Goal: Information Seeking & Learning: Learn about a topic

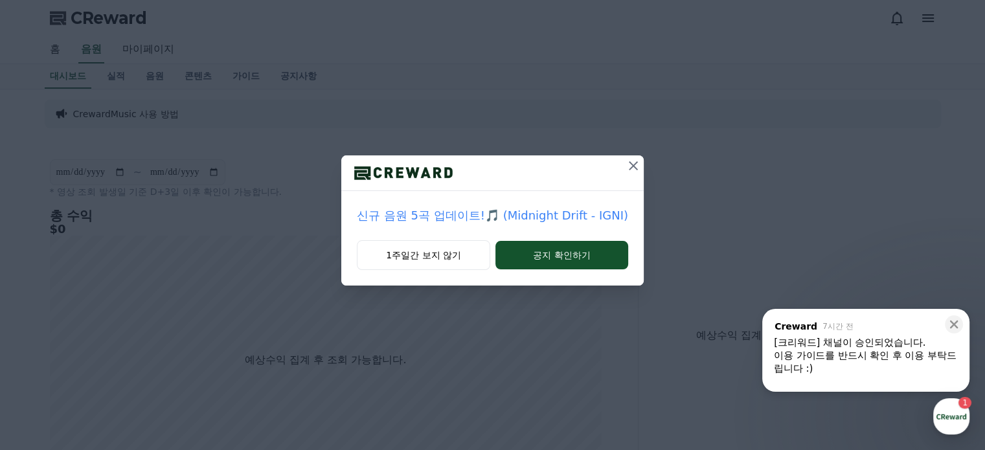
click at [631, 167] on icon at bounding box center [634, 166] width 16 height 16
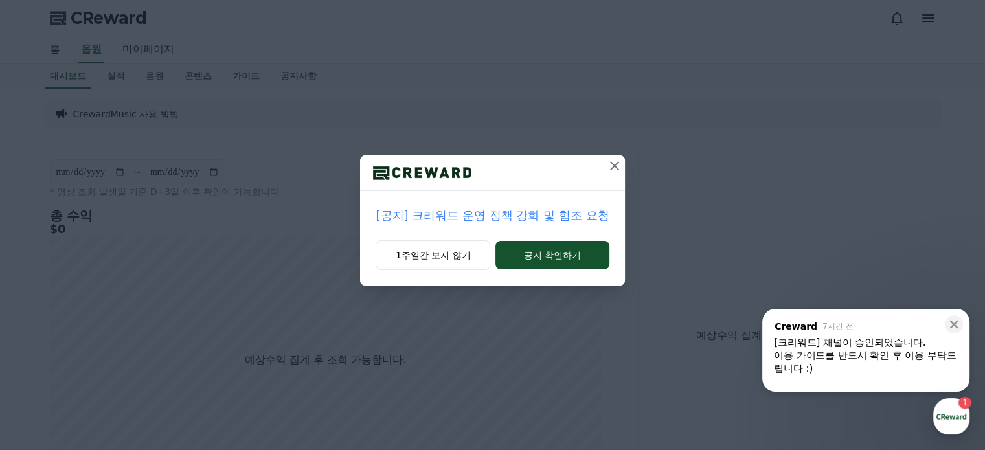
click at [613, 169] on icon at bounding box center [615, 166] width 16 height 16
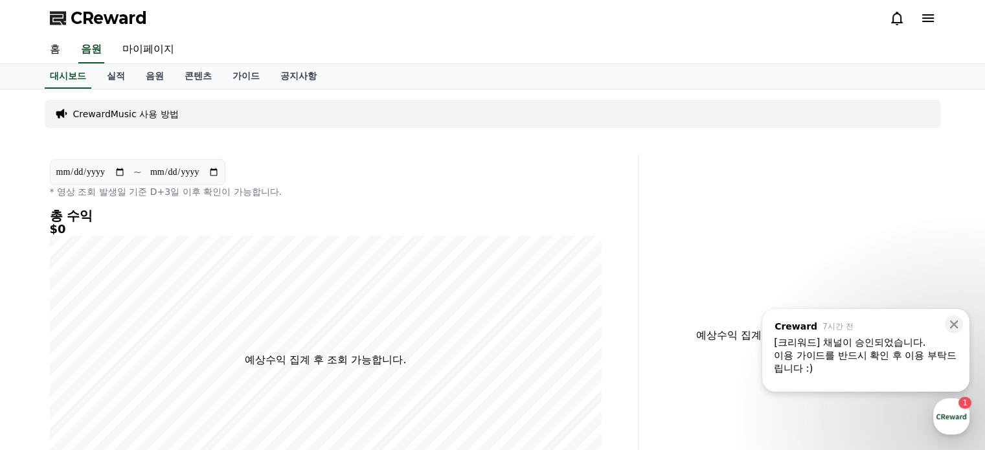
click at [923, 20] on icon at bounding box center [929, 18] width 16 height 16
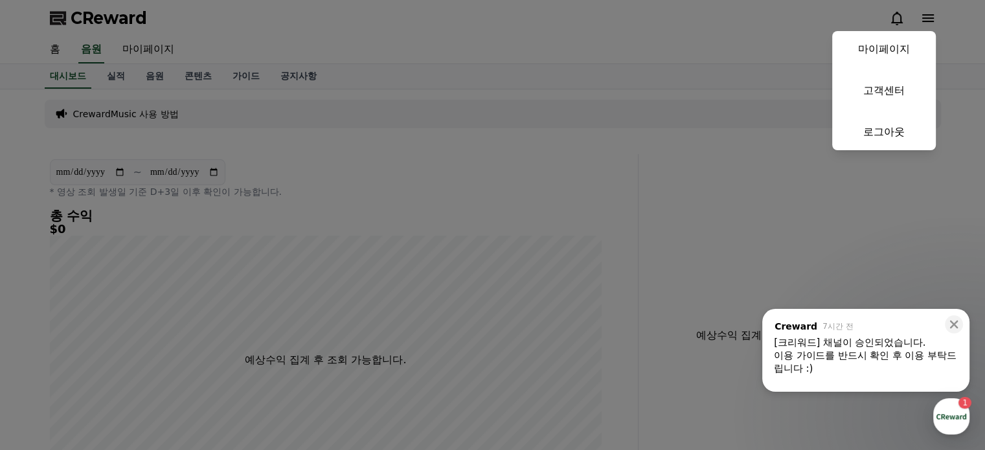
click at [240, 99] on button "close" at bounding box center [492, 225] width 985 height 450
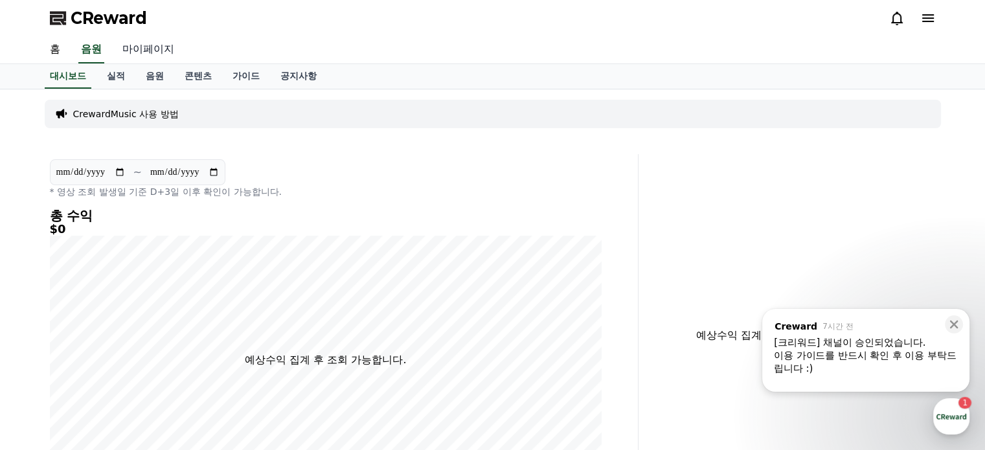
click at [146, 50] on link "마이페이지" at bounding box center [148, 49] width 73 height 27
select select "**********"
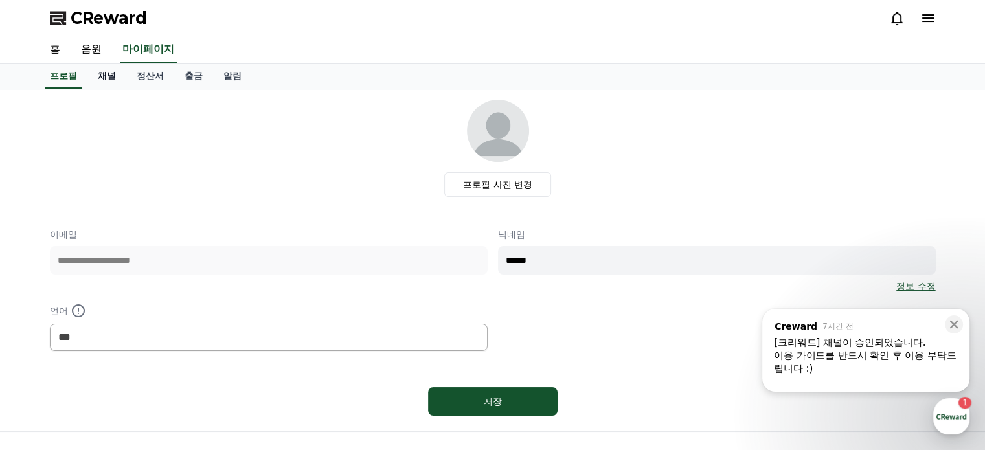
click at [104, 78] on link "채널" at bounding box center [106, 76] width 39 height 25
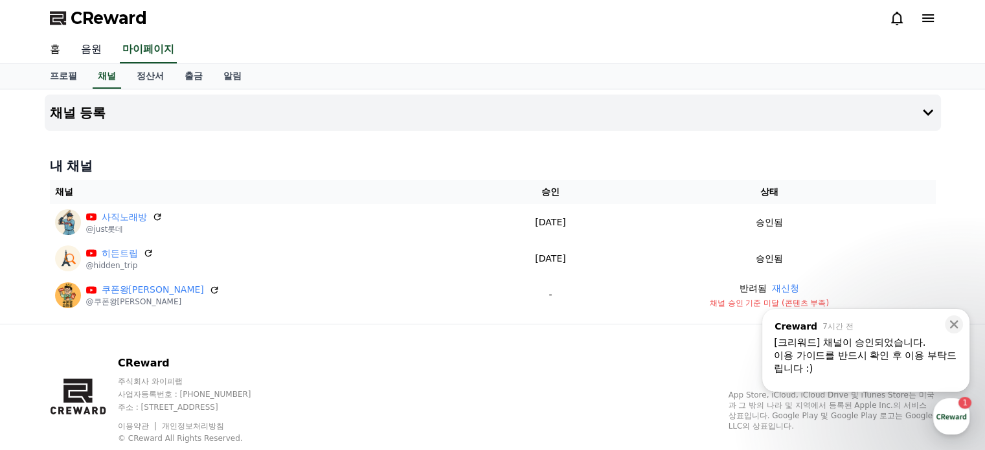
click at [93, 49] on link "음원" at bounding box center [91, 49] width 41 height 27
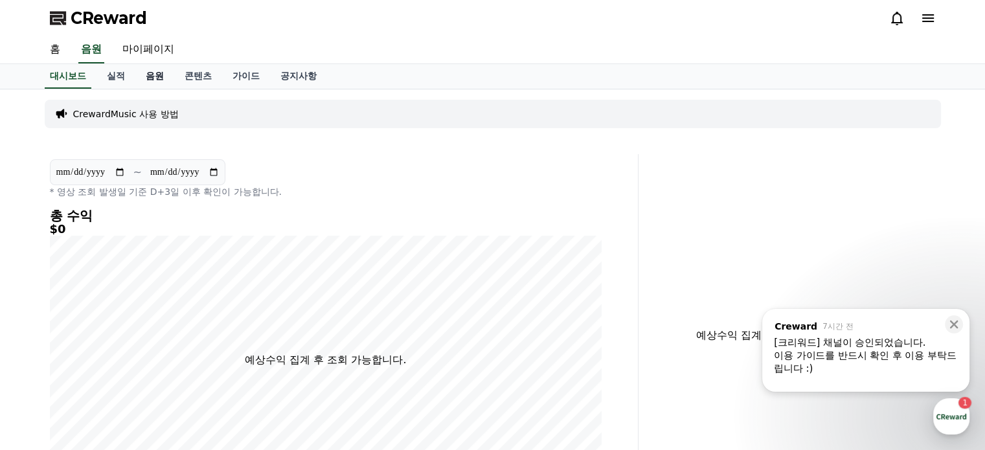
click at [155, 77] on link "음원" at bounding box center [154, 76] width 39 height 25
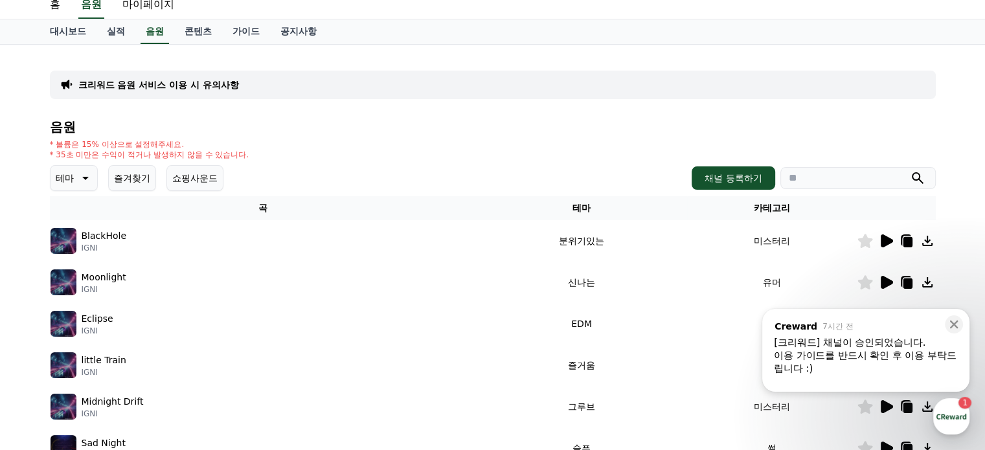
scroll to position [65, 0]
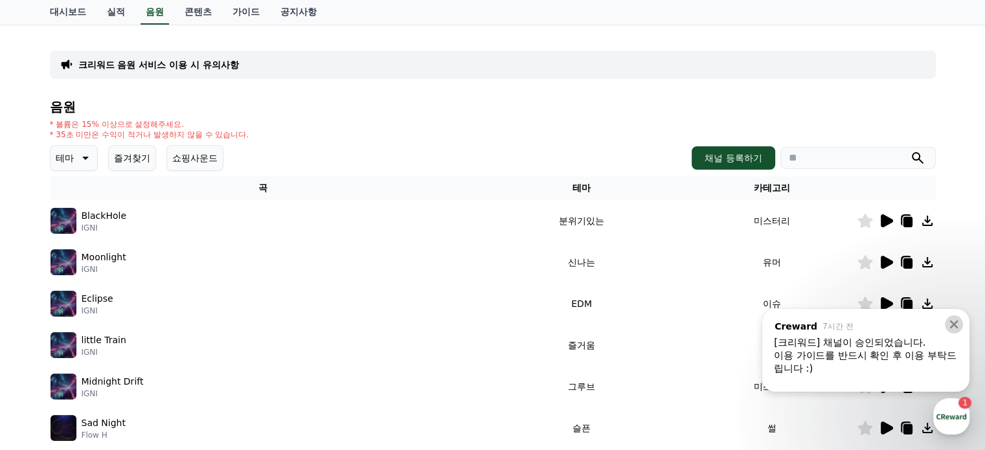
click at [955, 325] on icon at bounding box center [954, 325] width 8 height 8
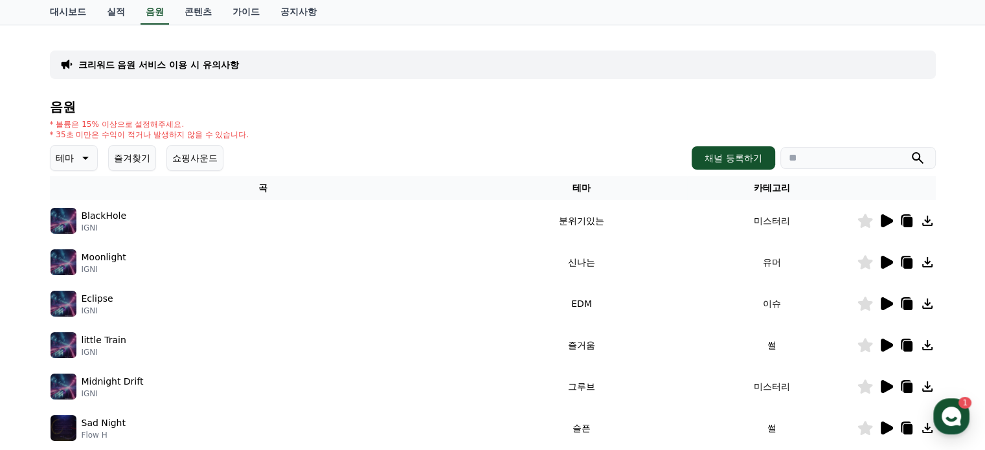
click at [907, 222] on icon at bounding box center [907, 222] width 9 height 10
click at [884, 220] on icon at bounding box center [887, 220] width 12 height 13
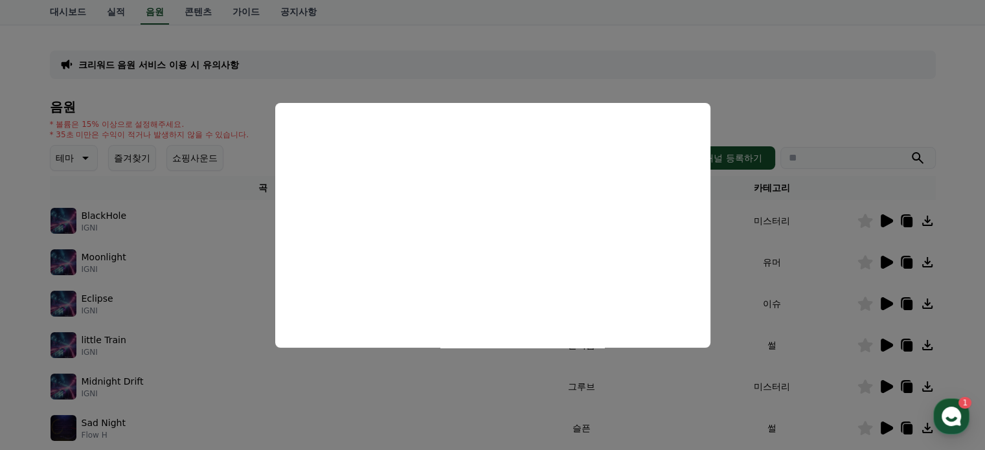
click at [728, 111] on button "close modal" at bounding box center [492, 225] width 985 height 450
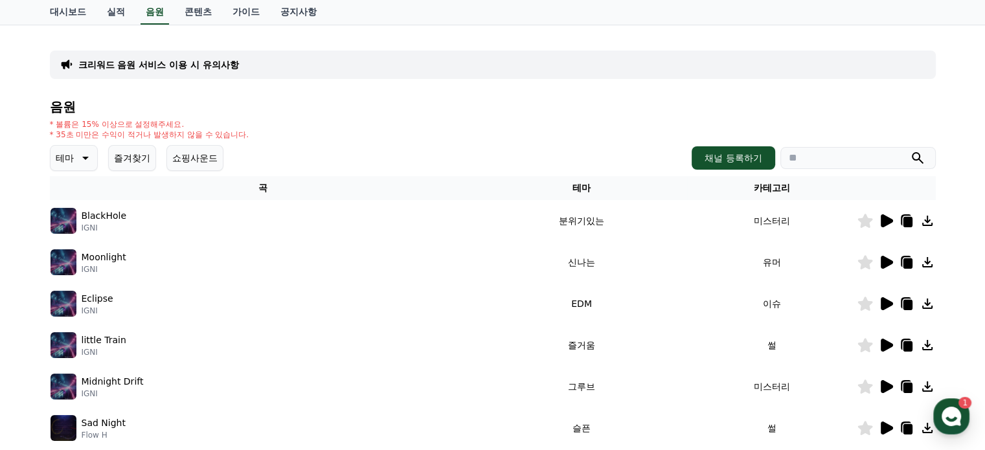
click at [886, 217] on icon at bounding box center [887, 220] width 12 height 13
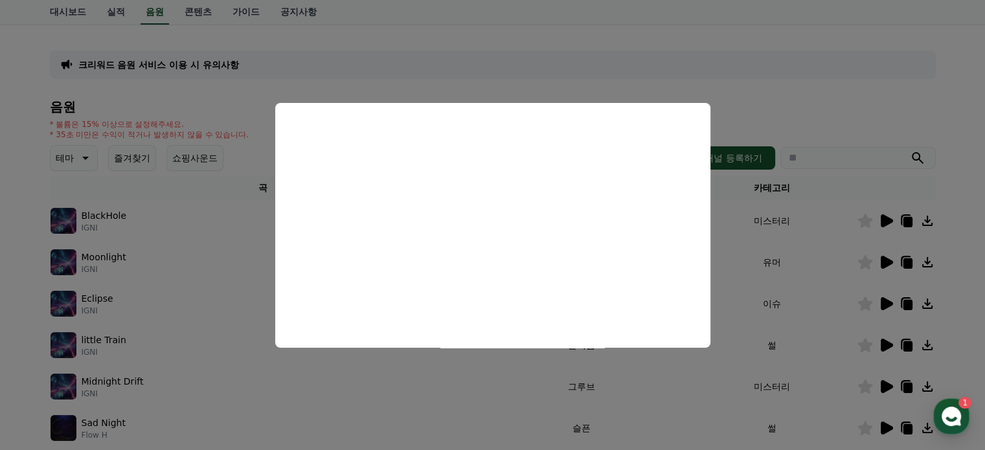
click at [884, 261] on button "close modal" at bounding box center [492, 225] width 985 height 450
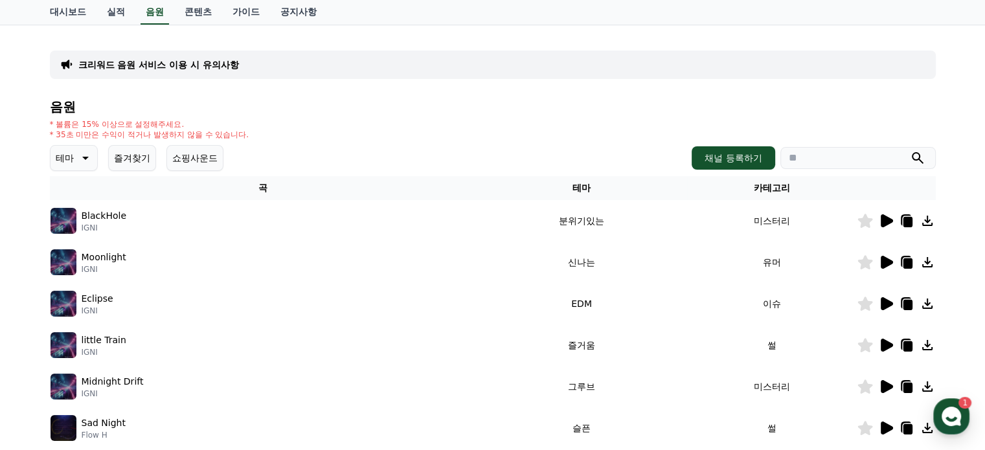
click at [884, 262] on icon at bounding box center [887, 262] width 12 height 13
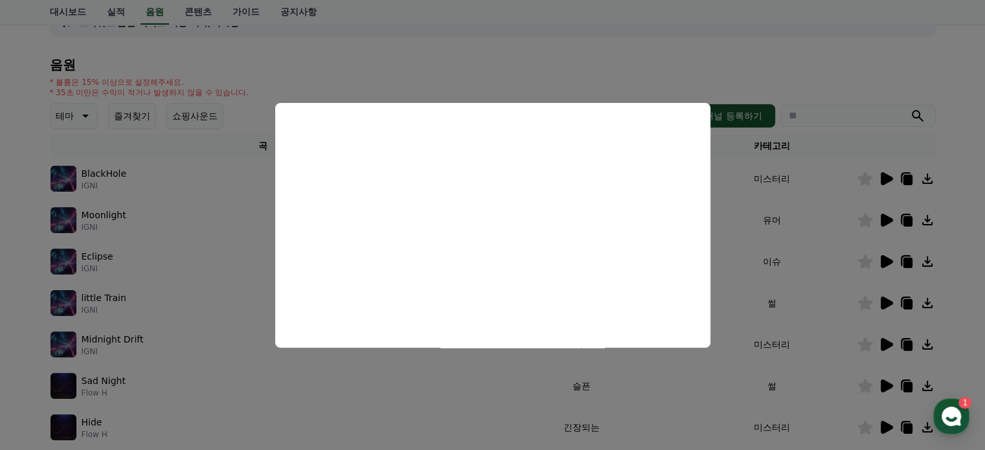
scroll to position [130, 0]
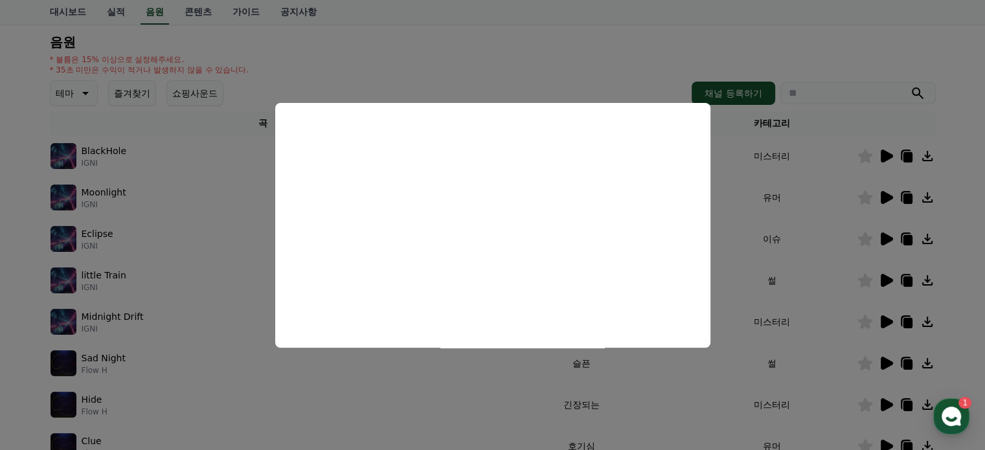
click at [880, 239] on button "close modal" at bounding box center [492, 225] width 985 height 450
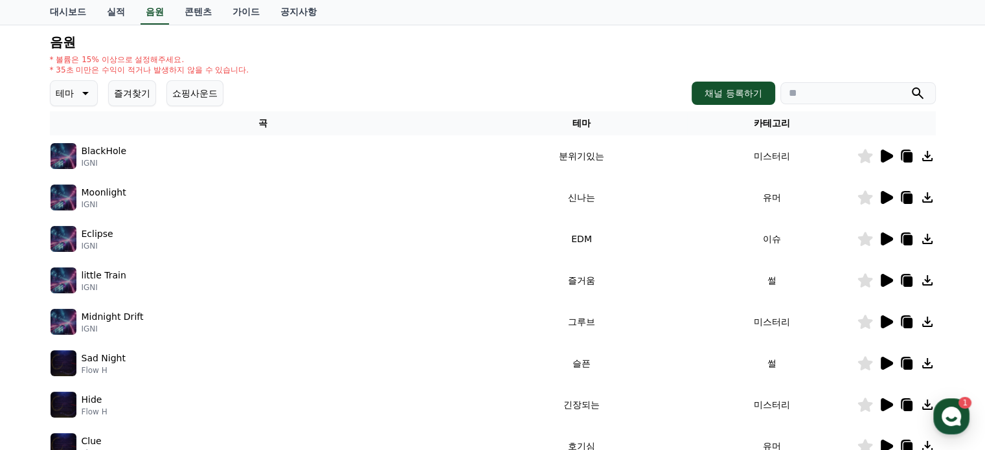
click at [880, 240] on icon at bounding box center [887, 239] width 16 height 16
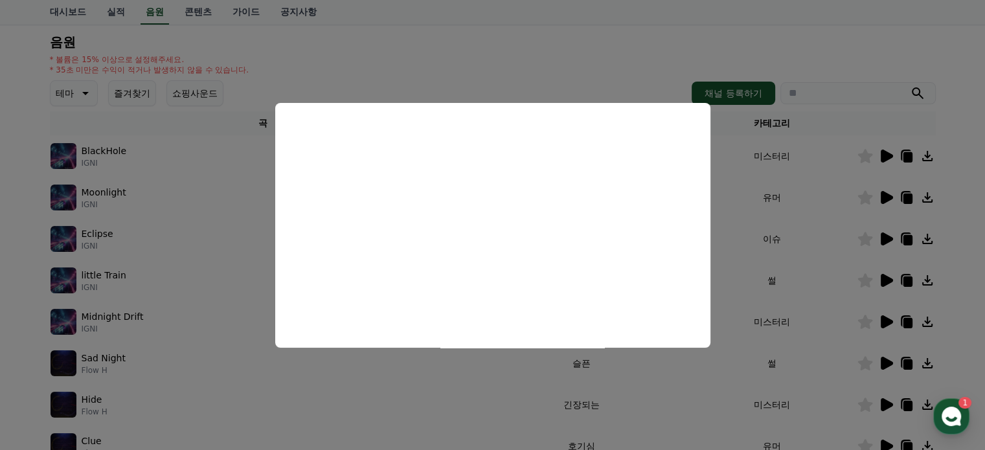
click at [885, 278] on button "close modal" at bounding box center [492, 225] width 985 height 450
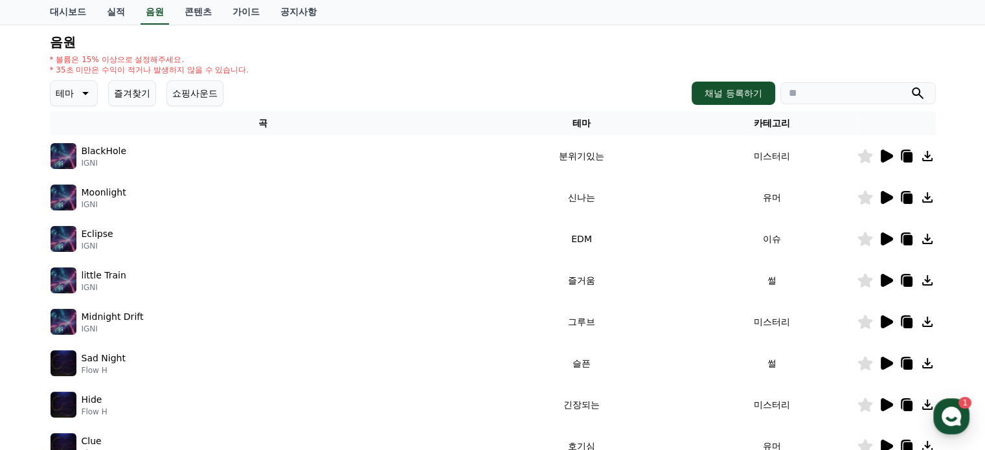
click at [884, 277] on icon at bounding box center [887, 280] width 12 height 13
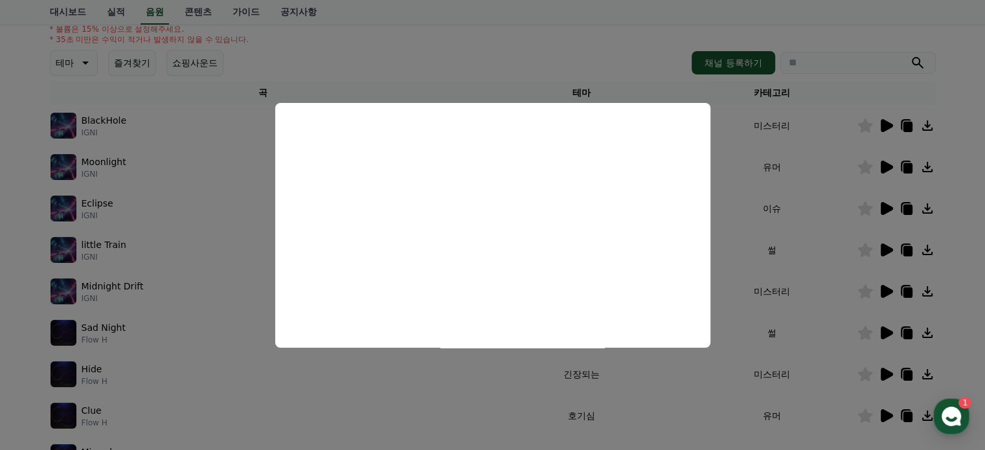
scroll to position [167, 0]
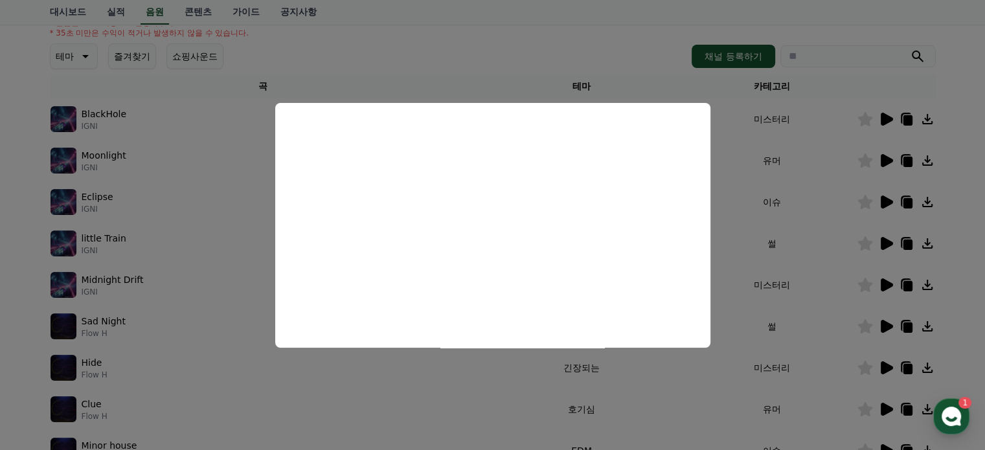
click at [886, 402] on button "close modal" at bounding box center [492, 225] width 985 height 450
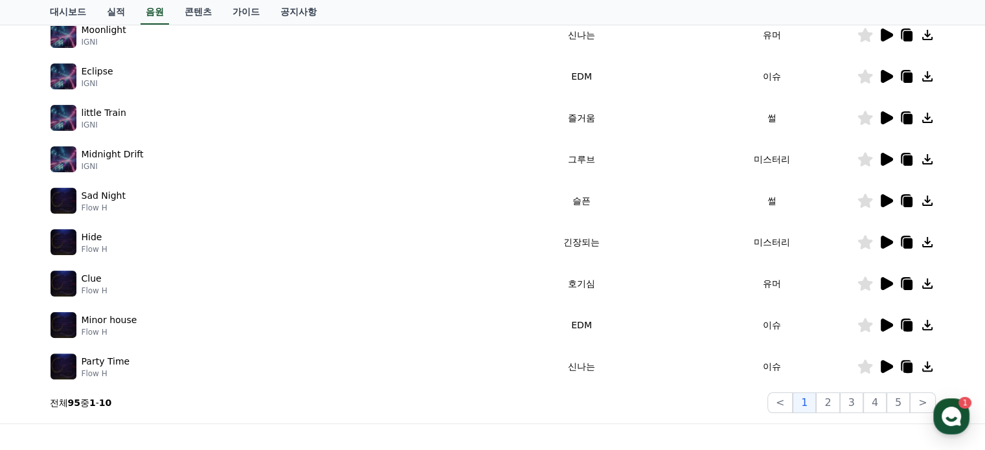
scroll to position [296, 0]
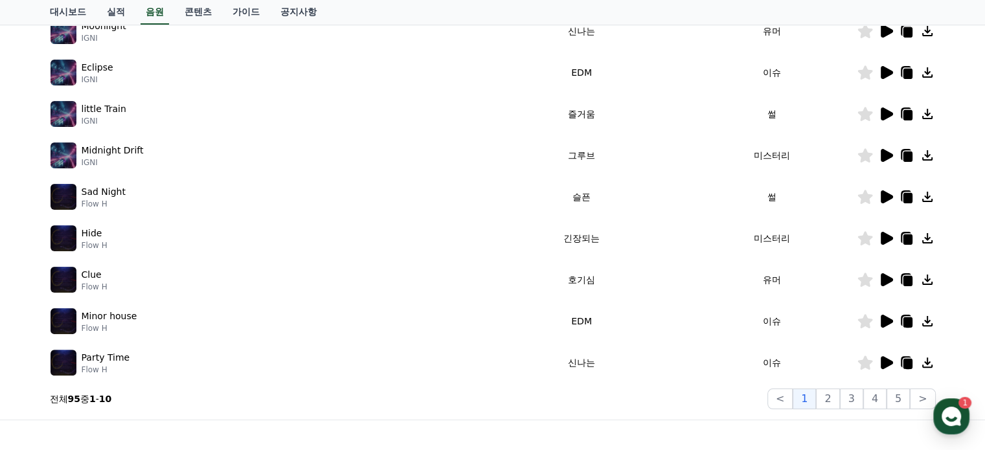
click at [879, 281] on icon at bounding box center [887, 280] width 16 height 16
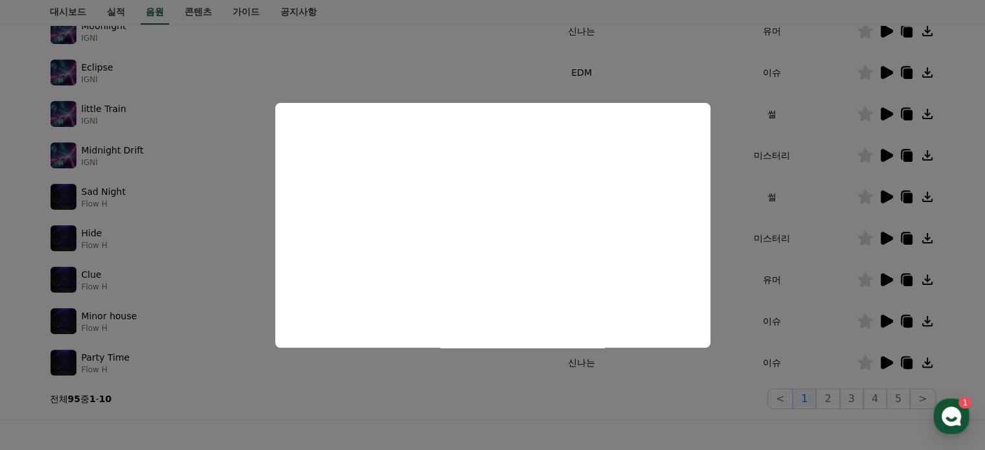
click at [884, 360] on button "close modal" at bounding box center [492, 225] width 985 height 450
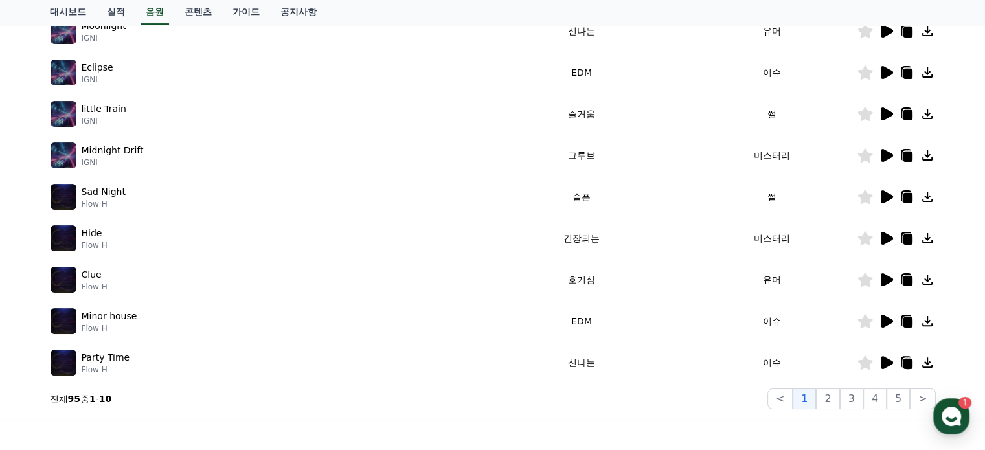
click at [880, 353] on td at bounding box center [896, 362] width 79 height 41
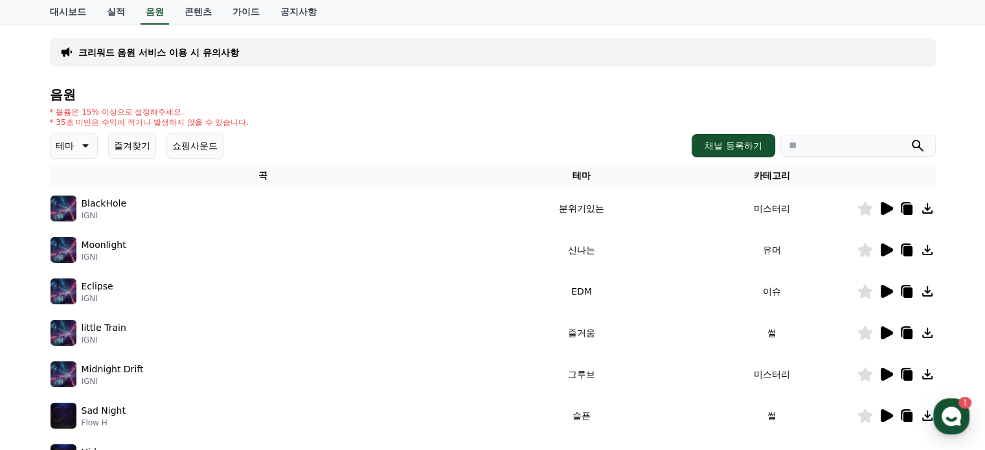
scroll to position [0, 0]
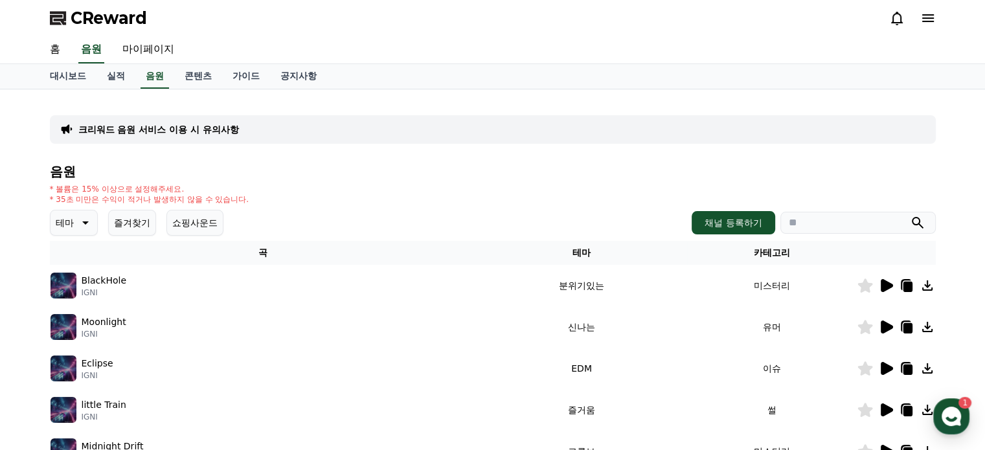
click at [84, 218] on icon at bounding box center [84, 223] width 16 height 16
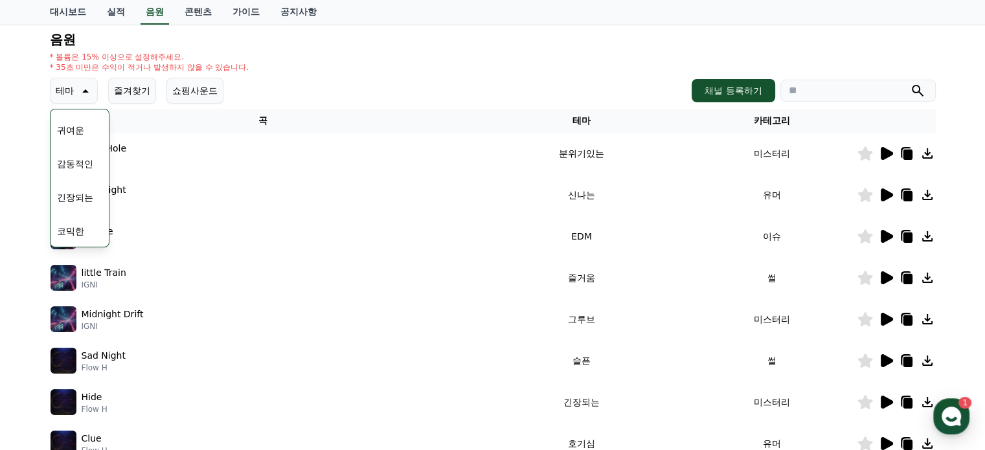
scroll to position [324, 0]
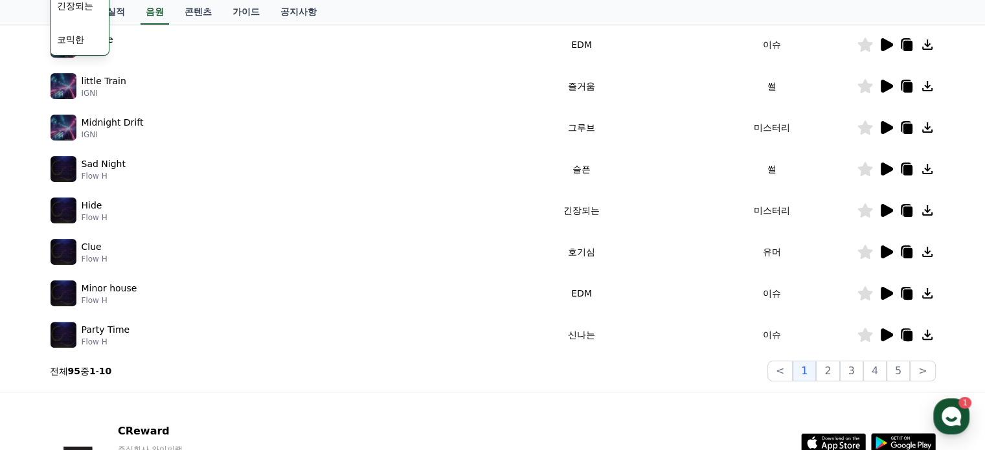
click at [80, 8] on button "긴장되는" at bounding box center [75, 6] width 47 height 29
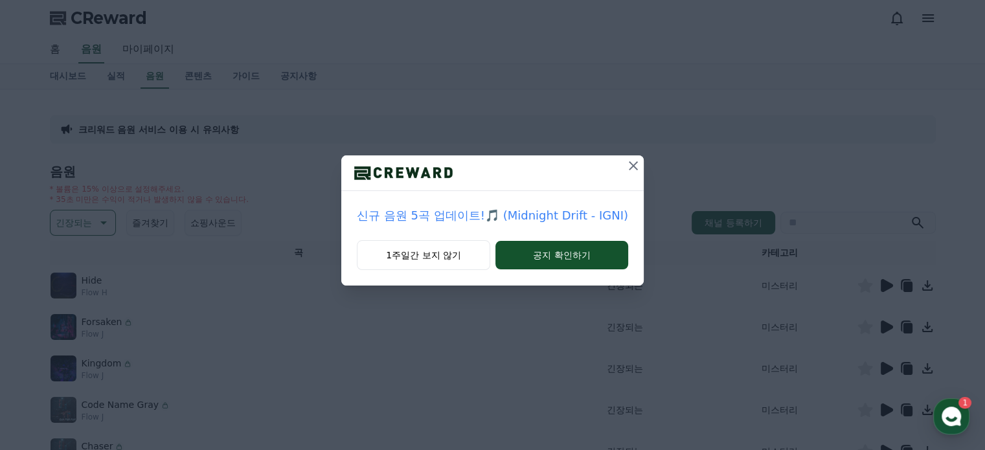
drag, startPoint x: 630, startPoint y: 163, endPoint x: 647, endPoint y: 207, distance: 46.9
click at [630, 163] on icon at bounding box center [634, 166] width 16 height 16
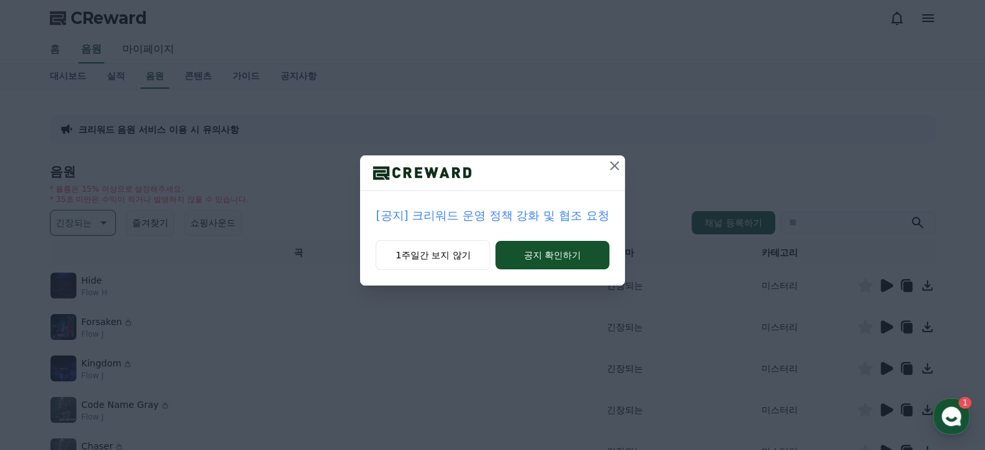
click at [612, 163] on icon at bounding box center [614, 165] width 9 height 9
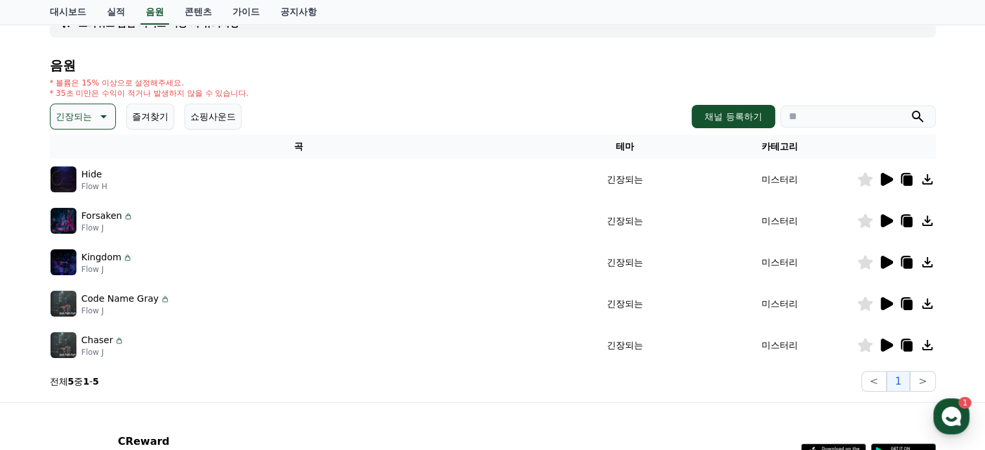
scroll to position [130, 0]
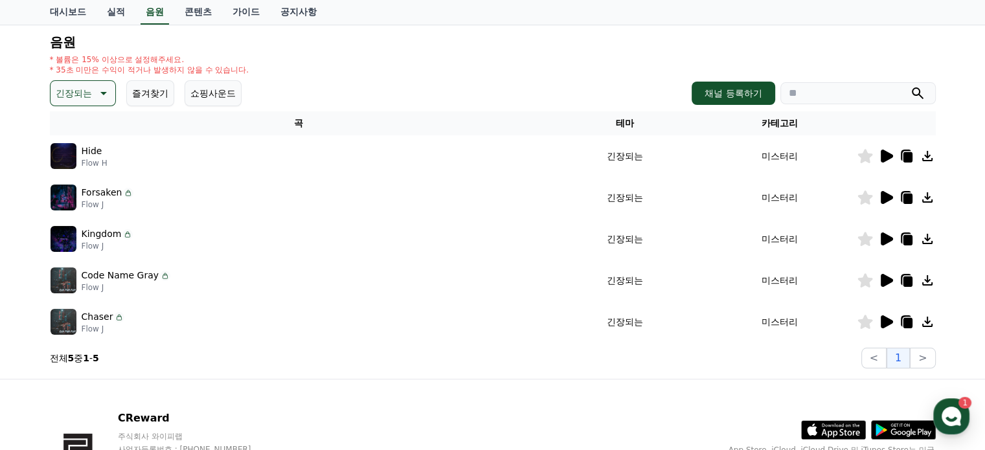
click at [888, 196] on icon at bounding box center [887, 197] width 12 height 13
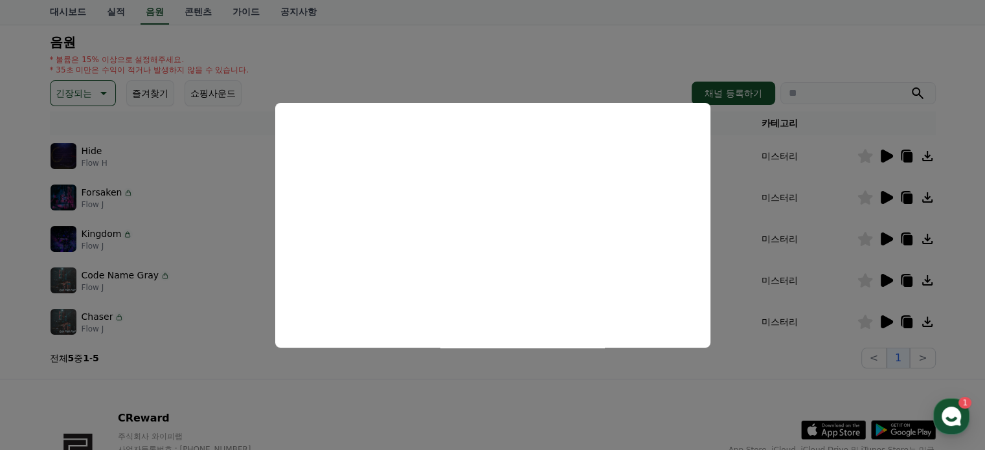
click at [884, 236] on button "close modal" at bounding box center [492, 225] width 985 height 450
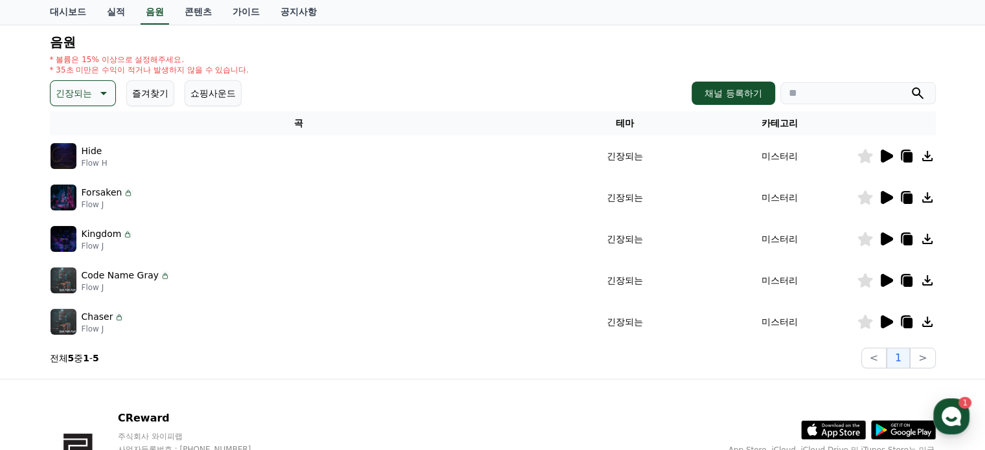
click at [886, 237] on icon at bounding box center [887, 239] width 12 height 13
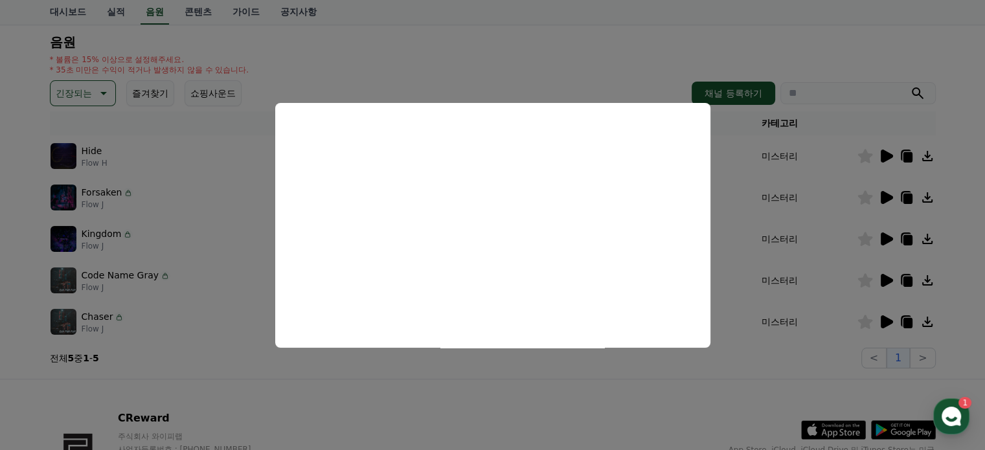
drag, startPoint x: 891, startPoint y: 279, endPoint x: 899, endPoint y: 279, distance: 7.8
click at [891, 279] on button "close modal" at bounding box center [492, 225] width 985 height 450
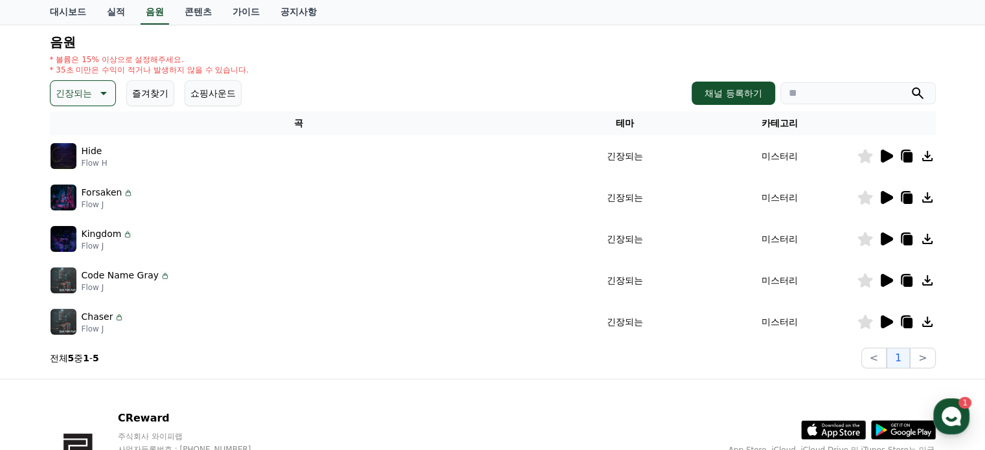
click at [887, 277] on icon at bounding box center [887, 280] width 12 height 13
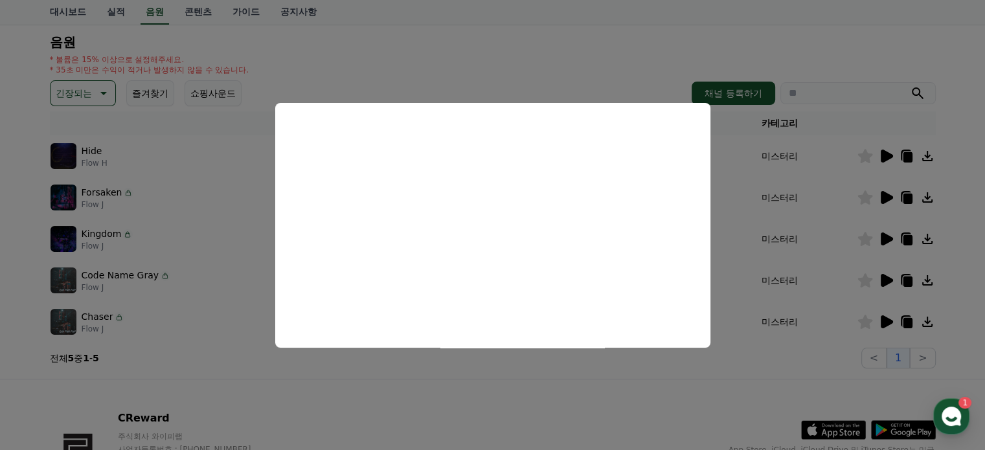
click at [397, 389] on button "close modal" at bounding box center [492, 225] width 985 height 450
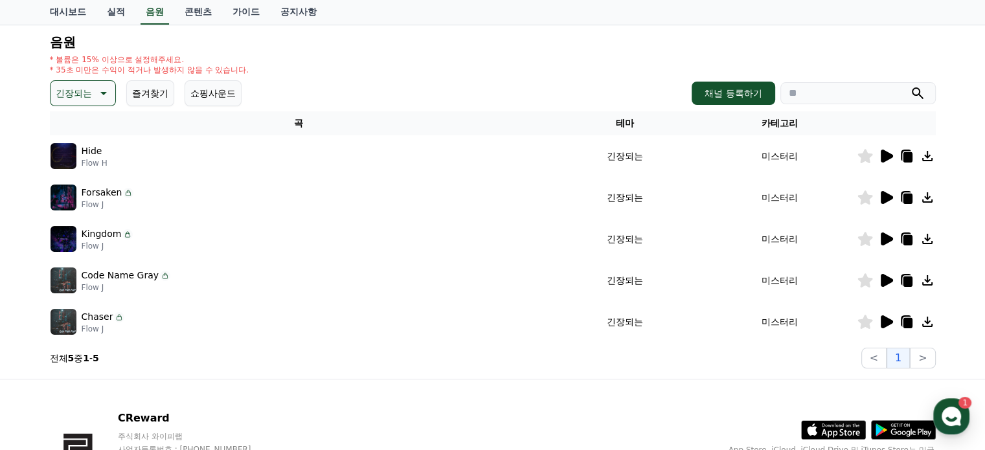
click at [104, 90] on icon at bounding box center [103, 94] width 16 height 16
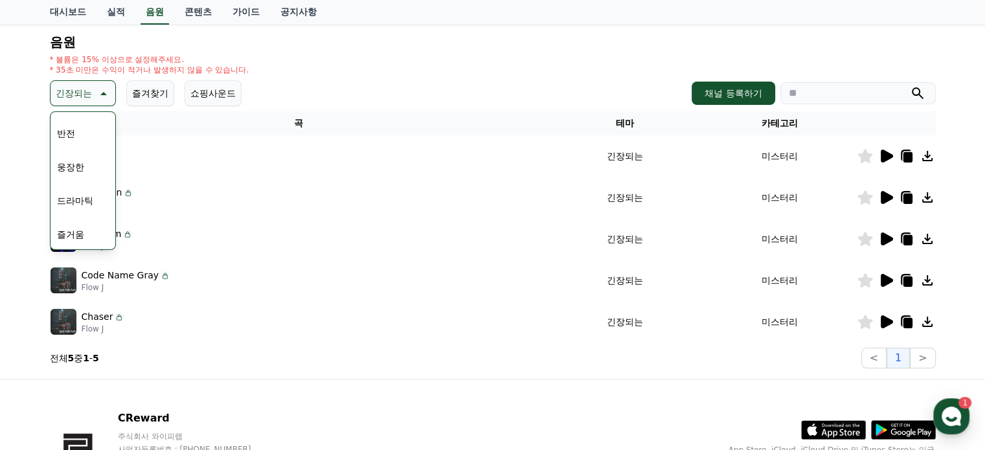
scroll to position [210, 0]
click at [65, 187] on button "웅장한" at bounding box center [71, 187] width 38 height 29
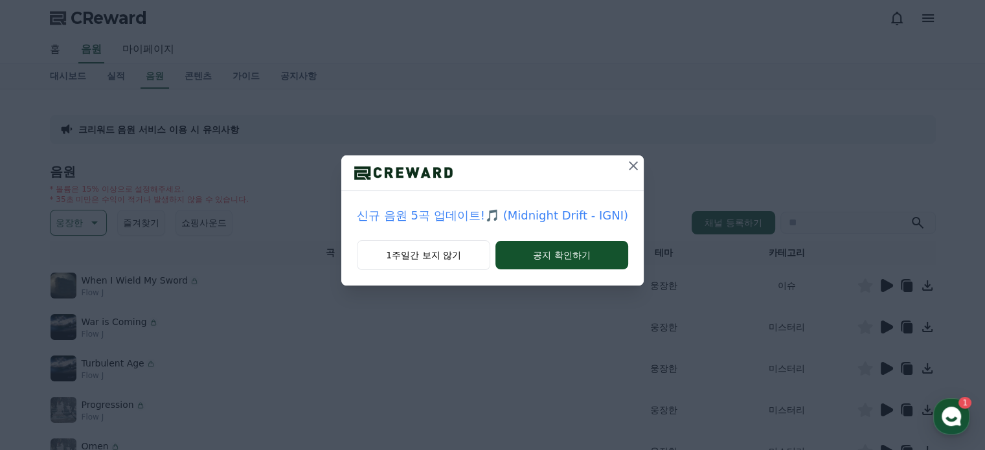
click at [626, 170] on icon at bounding box center [634, 166] width 16 height 16
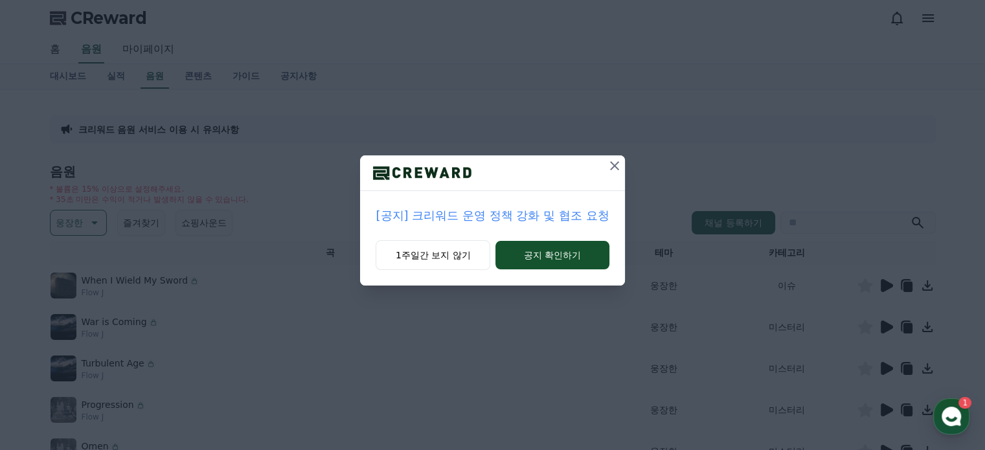
click at [626, 168] on div "[공지] 크리워드 운영 정책 강화 및 협조 요청 1주일간 보지 않기 공지 확인하기" at bounding box center [492, 153] width 985 height 306
click at [614, 159] on icon at bounding box center [615, 166] width 16 height 16
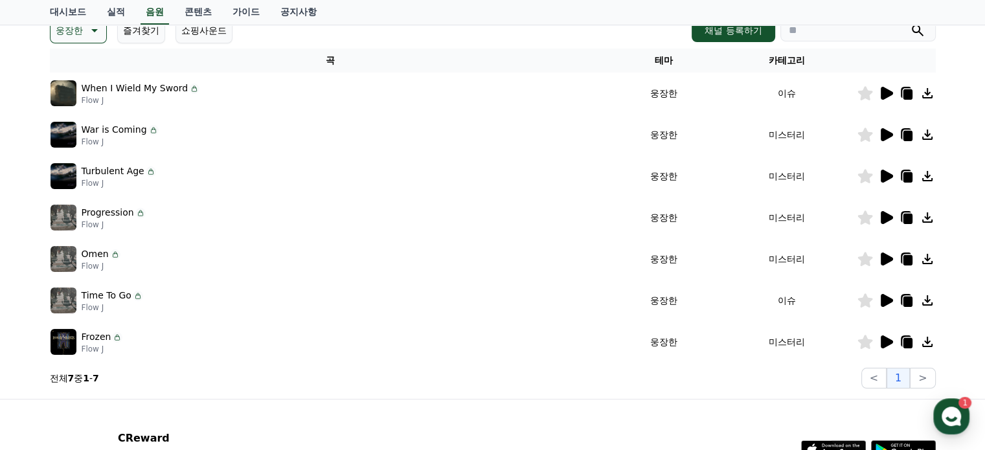
scroll to position [194, 0]
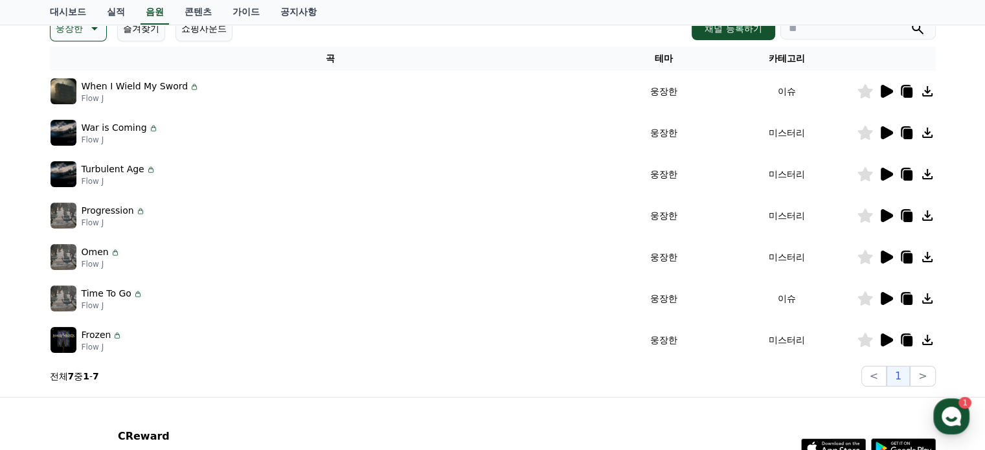
click at [884, 93] on icon at bounding box center [887, 91] width 12 height 13
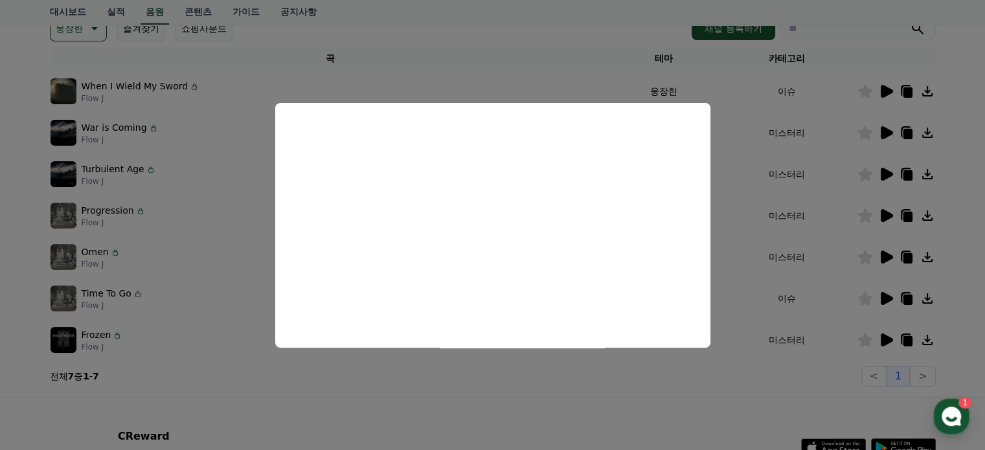
click at [885, 132] on button "close modal" at bounding box center [492, 225] width 985 height 450
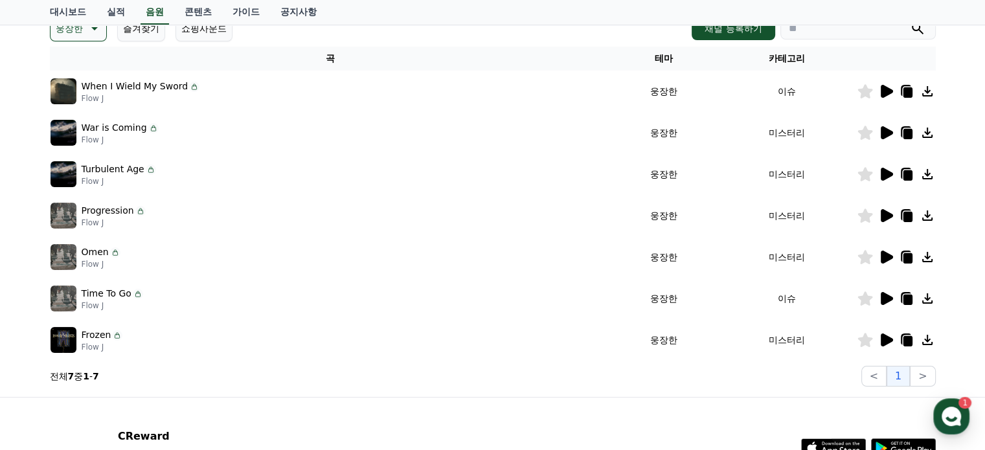
click at [881, 130] on icon at bounding box center [887, 132] width 12 height 13
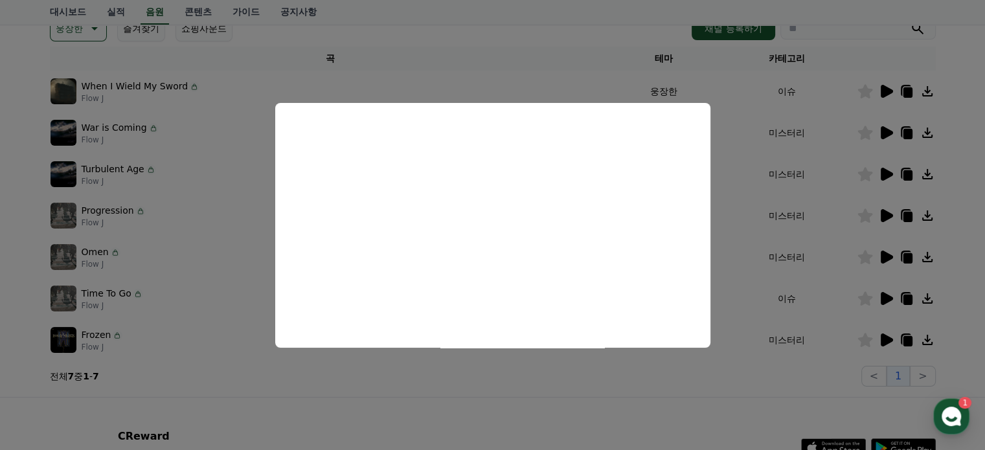
click at [879, 89] on button "close modal" at bounding box center [492, 225] width 985 height 450
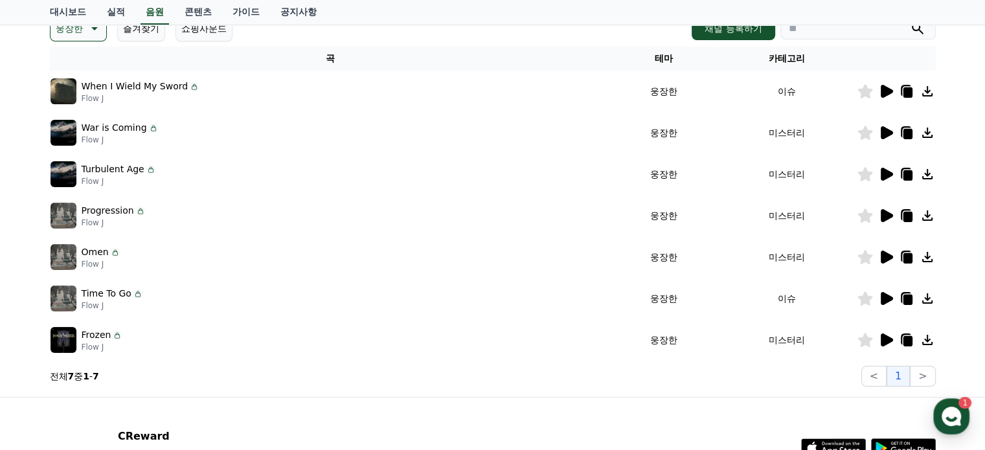
click at [879, 89] on icon at bounding box center [887, 92] width 16 height 16
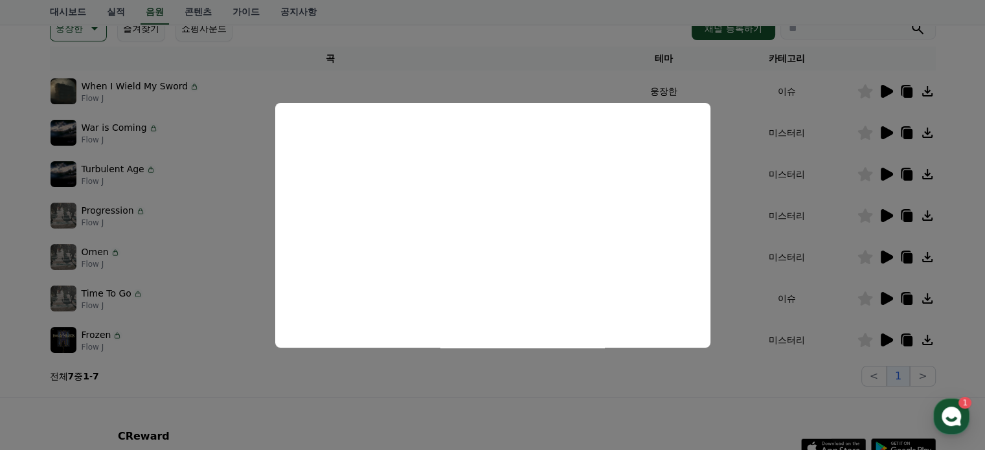
click at [958, 108] on button "close modal" at bounding box center [492, 225] width 985 height 450
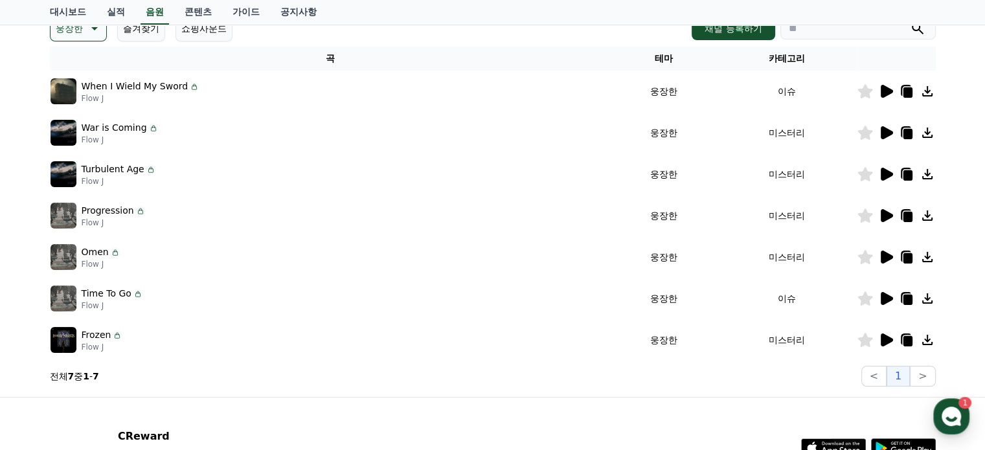
click at [910, 90] on icon at bounding box center [907, 92] width 9 height 10
click at [803, 34] on input "search" at bounding box center [858, 28] width 155 height 22
click at [905, 97] on icon at bounding box center [907, 92] width 9 height 10
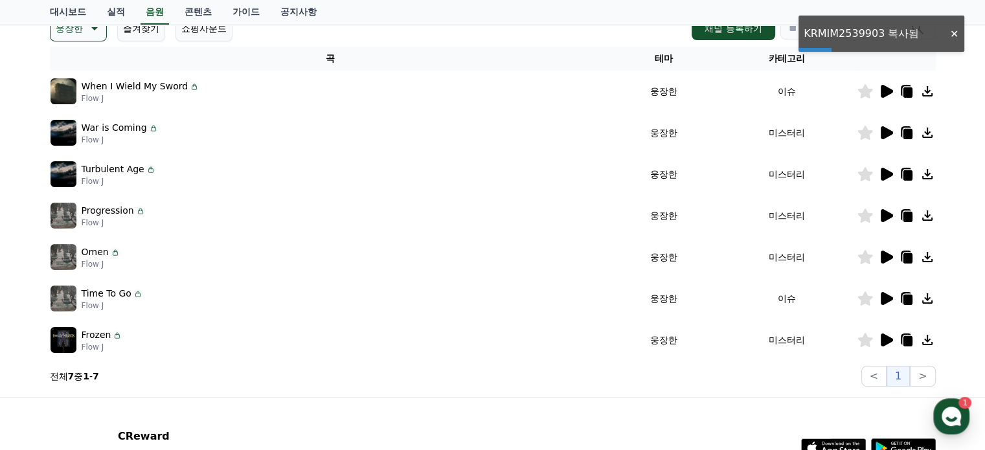
drag, startPoint x: 804, startPoint y: 34, endPoint x: 880, endPoint y: 42, distance: 76.2
click at [879, 36] on input "search" at bounding box center [858, 28] width 155 height 22
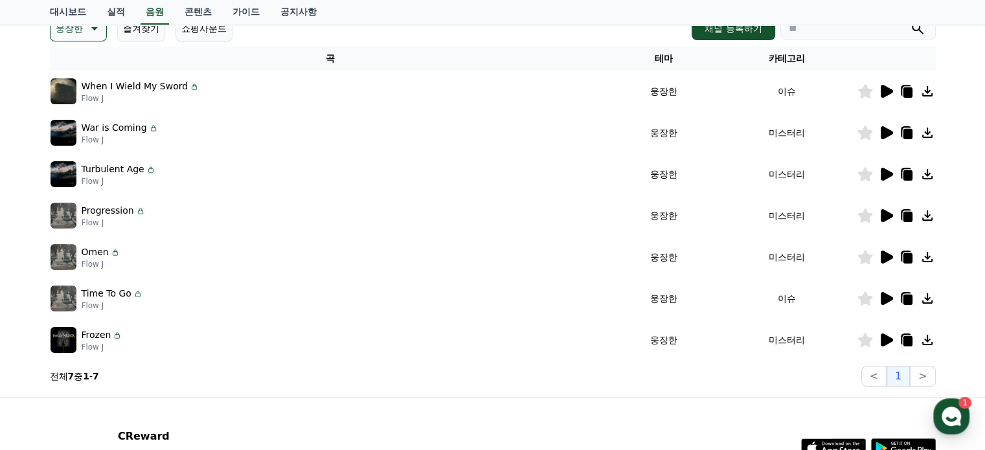
click at [904, 93] on icon at bounding box center [907, 92] width 9 height 10
click at [906, 93] on icon at bounding box center [907, 92] width 9 height 10
click at [902, 87] on icon at bounding box center [907, 92] width 16 height 16
click at [386, 319] on td "Frozen Flow J" at bounding box center [330, 339] width 561 height 41
